Goal: Task Accomplishment & Management: Use online tool/utility

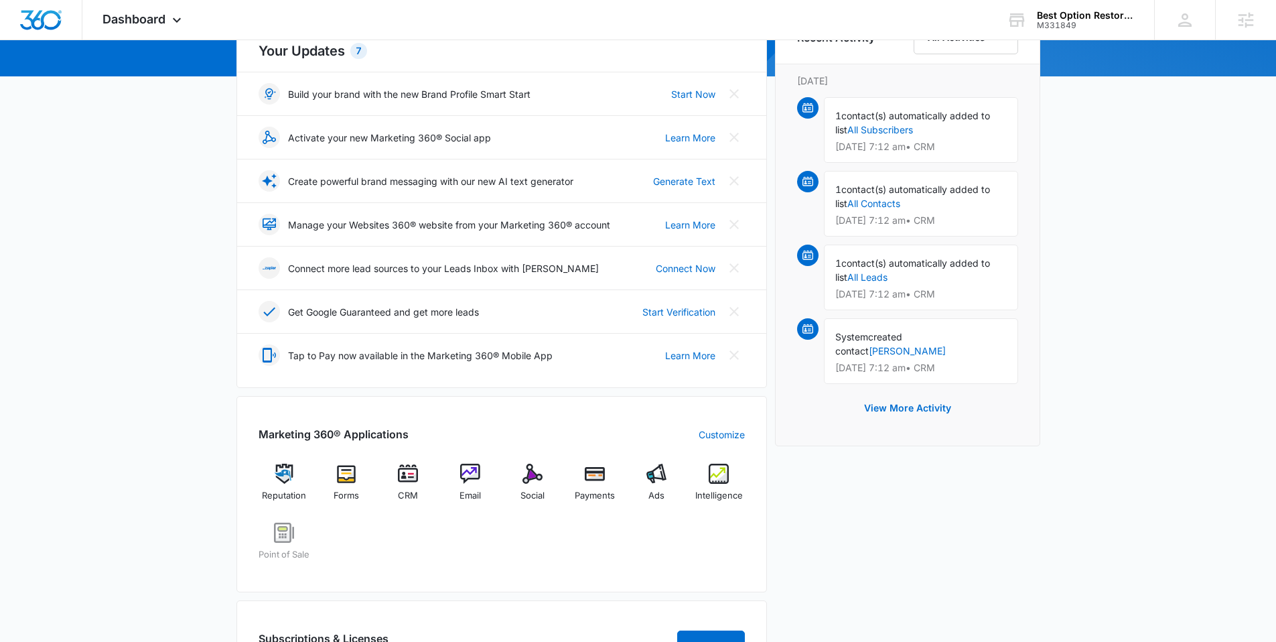
scroll to position [273, 0]
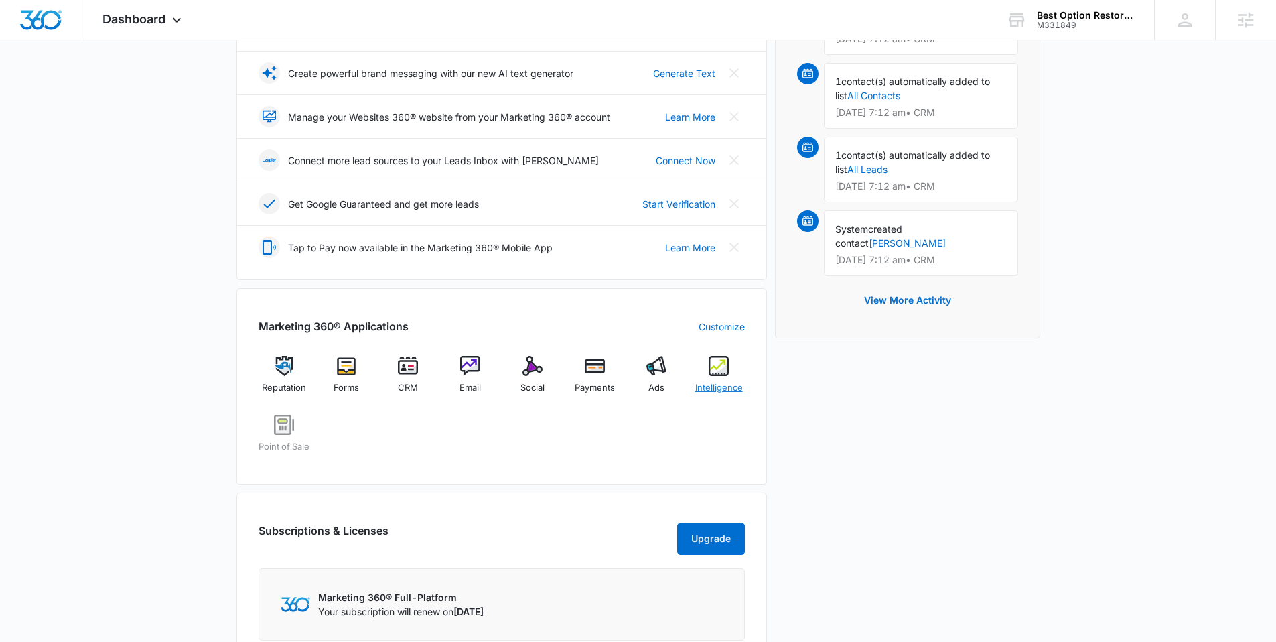
click at [715, 389] on span "Intelligence" at bounding box center [719, 387] width 48 height 13
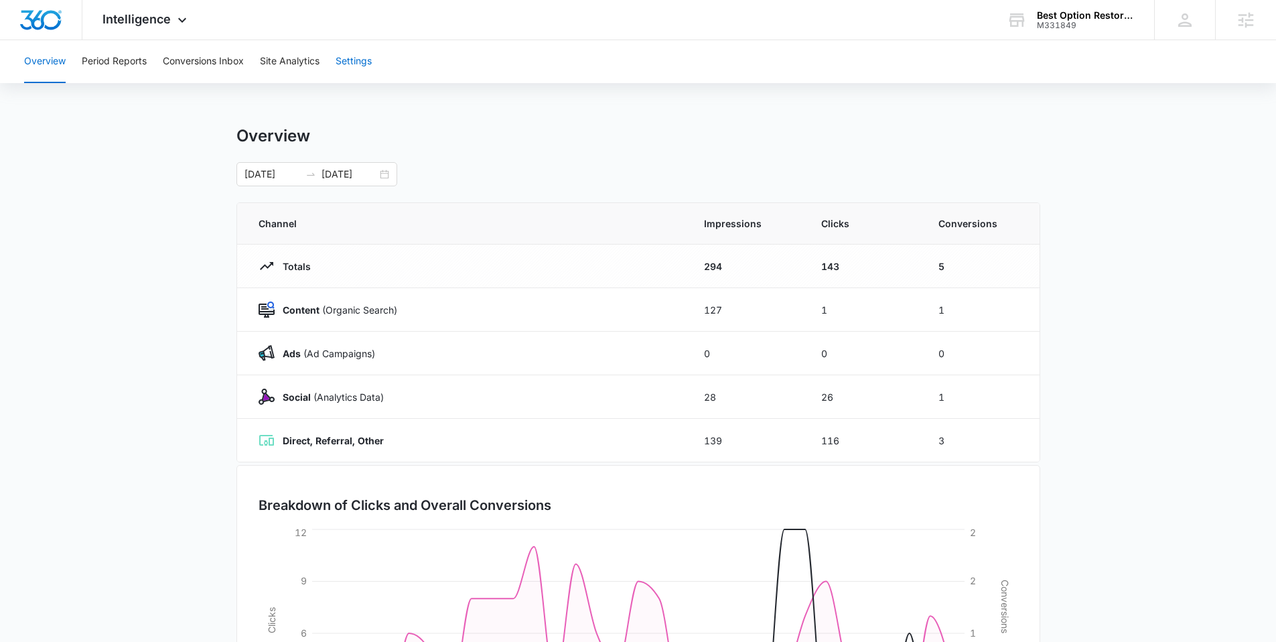
click at [372, 62] on button "Settings" at bounding box center [354, 61] width 36 height 43
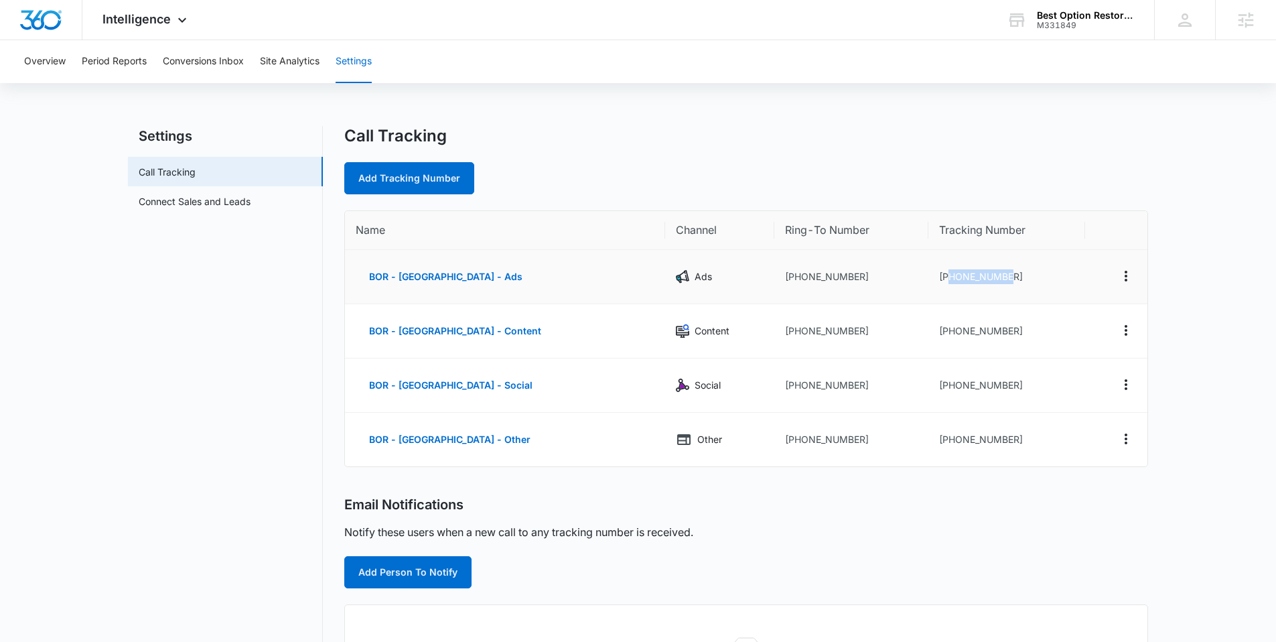
drag, startPoint x: 1002, startPoint y: 275, endPoint x: 946, endPoint y: 279, distance: 55.7
click at [940, 280] on td "[PHONE_NUMBER]" at bounding box center [1006, 277] width 157 height 54
copy td "6152665107"
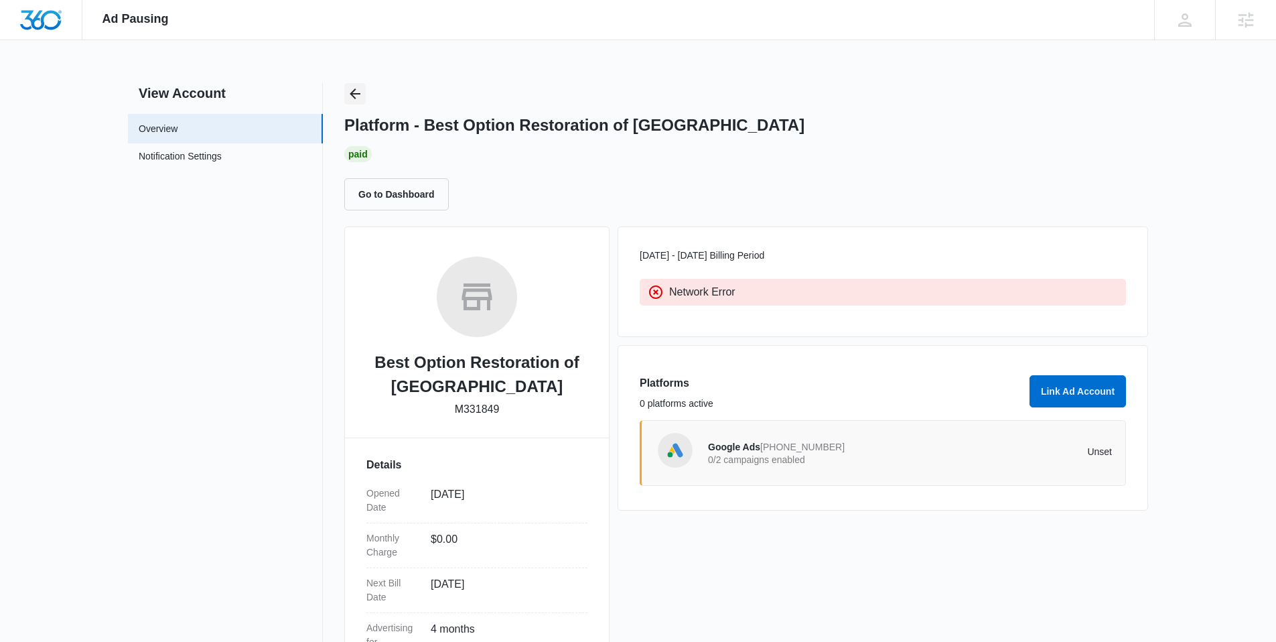
click at [358, 97] on icon "Back" at bounding box center [355, 94] width 16 height 16
